Goal: Browse casually

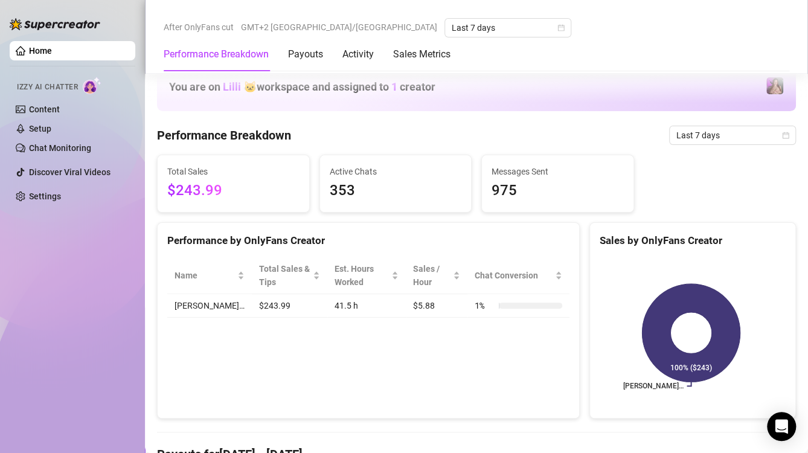
scroll to position [906, 0]
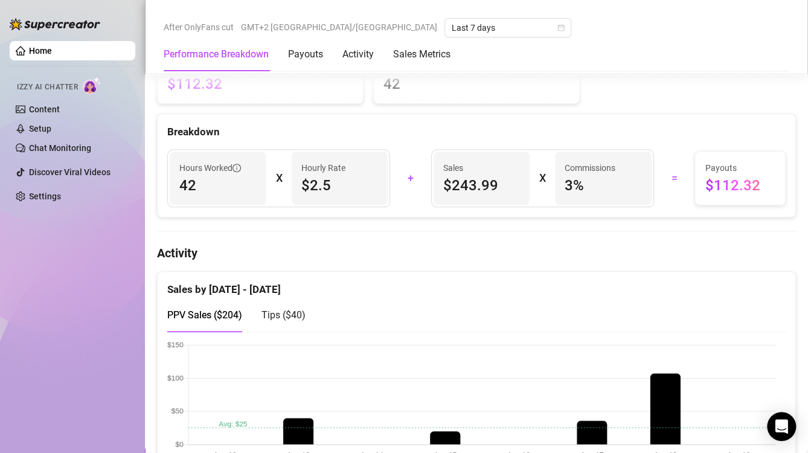
scroll to position [906, 0]
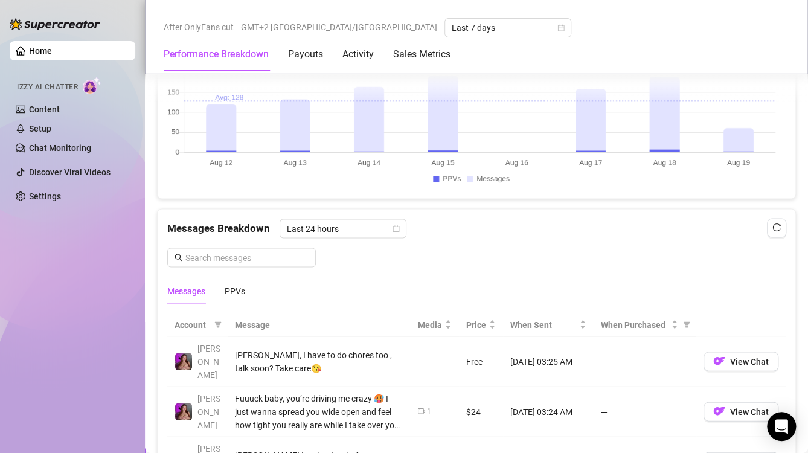
click at [733, 143] on canvas at bounding box center [471, 128] width 608 height 121
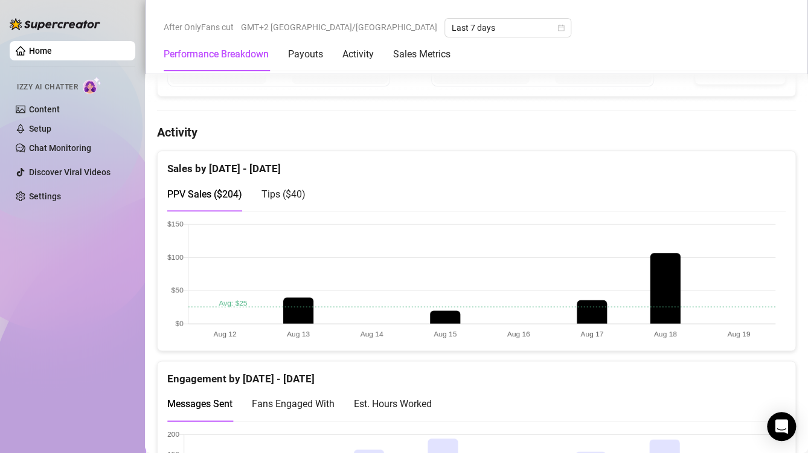
scroll to position [725, 0]
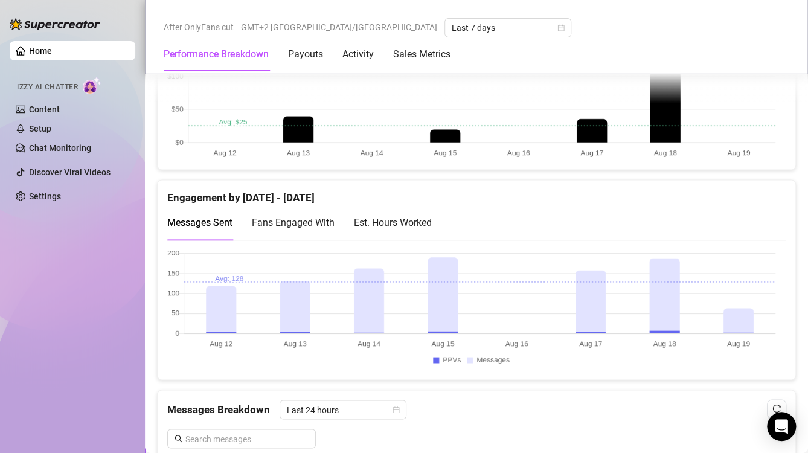
drag, startPoint x: 746, startPoint y: 319, endPoint x: 745, endPoint y: 333, distance: 14.5
click at [745, 333] on canvas at bounding box center [471, 309] width 608 height 121
